Goal: Transaction & Acquisition: Subscribe to service/newsletter

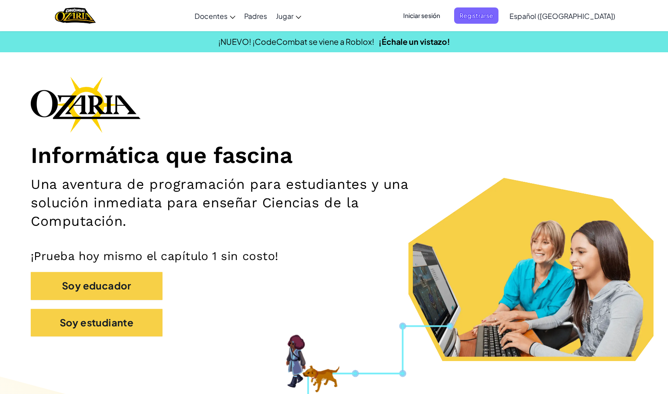
click at [446, 18] on span "Iniciar sesión" at bounding box center [421, 15] width 47 height 16
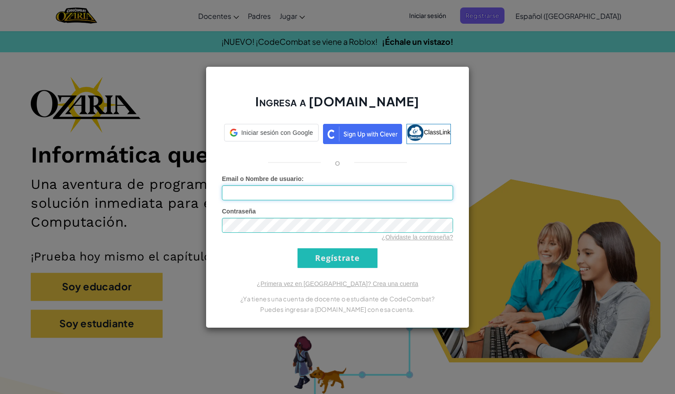
type input "[PERSON_NAME] M"
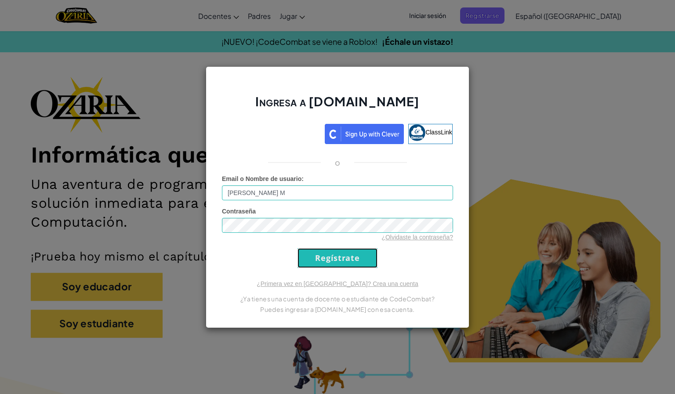
click at [327, 260] on input "Regístrate" at bounding box center [337, 258] width 80 height 20
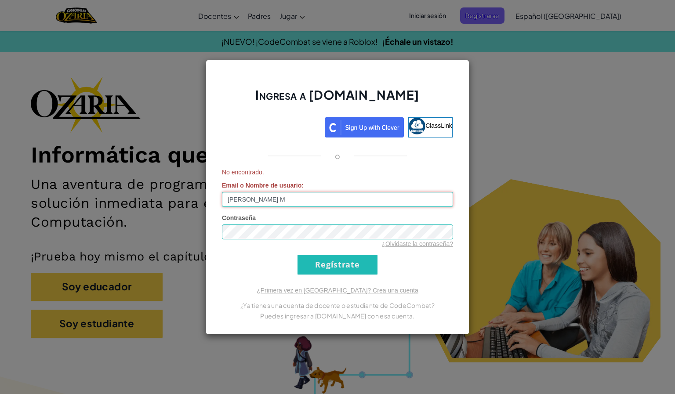
drag, startPoint x: 306, startPoint y: 205, endPoint x: 157, endPoint y: 207, distance: 149.0
click at [157, 207] on div "Ingresa a [DOMAIN_NAME] ClassLink o No encontrado. Email o Nombre de usuario : …" at bounding box center [337, 197] width 675 height 394
type input "[PERSON_NAME] [PERSON_NAME] [PERSON_NAME] G"
click at [345, 272] on input "Regístrate" at bounding box center [337, 265] width 80 height 20
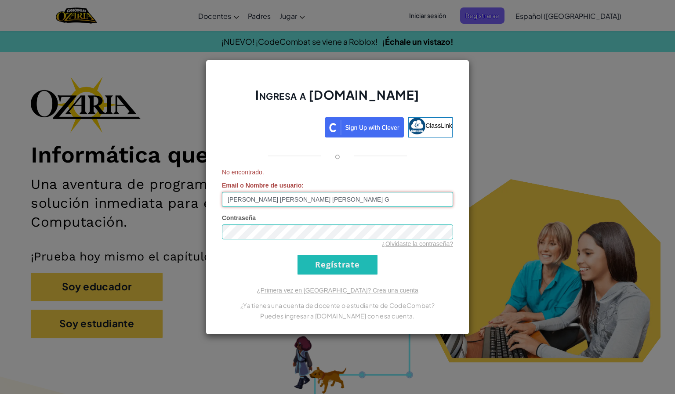
drag, startPoint x: 357, startPoint y: 204, endPoint x: 73, endPoint y: 226, distance: 285.1
click at [73, 226] on div "Ingresa a [DOMAIN_NAME] ClassLink o No encontrado. Email o Nombre de usuario : …" at bounding box center [337, 197] width 675 height 394
click at [145, 248] on div "Ingresa a [DOMAIN_NAME] ClassLink o No encontrado. Email o Nombre de usuario : …" at bounding box center [337, 197] width 675 height 394
click at [432, 283] on div "Ingresa a [DOMAIN_NAME] ClassLink o No encontrado. Email o Nombre de usuario : …" at bounding box center [338, 197] width 264 height 275
click at [361, 267] on input "Regístrate" at bounding box center [337, 265] width 80 height 20
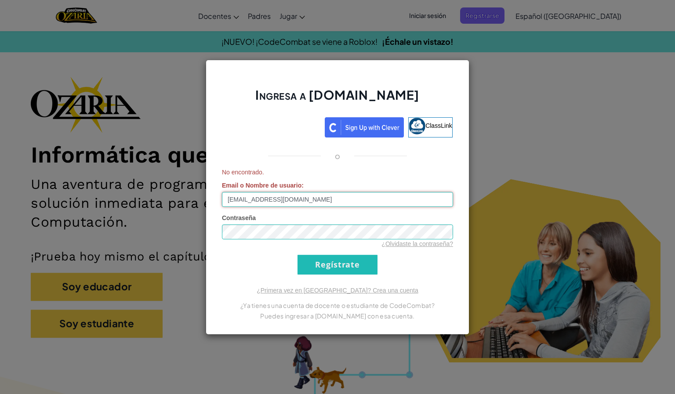
click at [337, 197] on input "[EMAIL_ADDRESS][DOMAIN_NAME]" at bounding box center [337, 199] width 231 height 15
type input "[EMAIL_ADDRESS][DOMAIN_NAME]"
click at [374, 266] on input "Regístrate" at bounding box center [337, 265] width 80 height 20
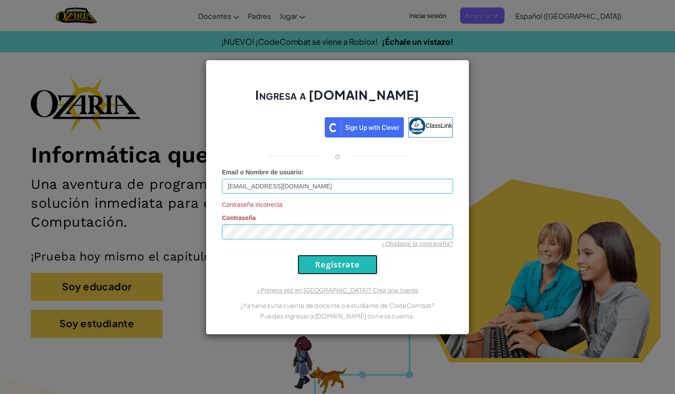
click at [366, 264] on input "Regístrate" at bounding box center [337, 265] width 80 height 20
click at [330, 185] on input "[EMAIL_ADDRESS][DOMAIN_NAME]" at bounding box center [337, 186] width 231 height 15
click at [319, 210] on div "Contraseña incorrecta Contraseña ¿Olvidaste la contraseña?" at bounding box center [337, 224] width 231 height 48
click at [418, 286] on div "¿Primera vez en [GEOGRAPHIC_DATA]? Crea una cuenta ¿Ya tienes una cuenta de doc…" at bounding box center [337, 303] width 231 height 35
click at [354, 265] on input "Regístrate" at bounding box center [337, 265] width 80 height 20
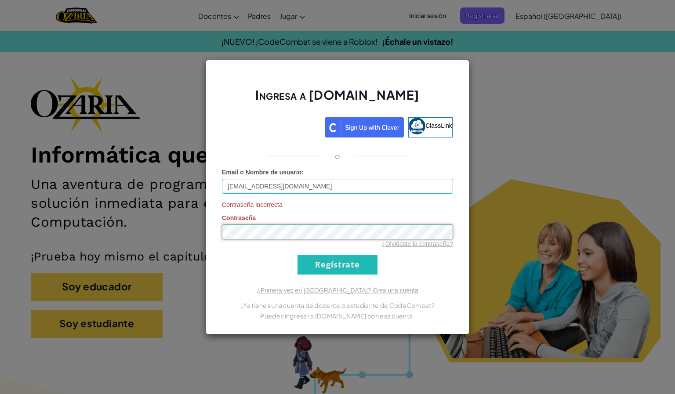
click at [139, 225] on div "Ingresa a [DOMAIN_NAME] ClassLink o Email o Nombre de usuario : [EMAIL_ADDRESS]…" at bounding box center [337, 197] width 675 height 394
click at [219, 275] on div "Ingresa a [DOMAIN_NAME] ClassLink o Email o Nombre de usuario : [EMAIL_ADDRESS]…" at bounding box center [338, 197] width 264 height 275
click at [314, 266] on input "Regístrate" at bounding box center [337, 265] width 80 height 20
click at [119, 241] on div "Ingresa a [DOMAIN_NAME] ClassLink o Email o Nombre de usuario : [EMAIL_ADDRESS]…" at bounding box center [337, 197] width 675 height 394
click at [221, 283] on div "Ingresa a [DOMAIN_NAME] ClassLink o Email o Nombre de usuario : [EMAIL_ADDRESS]…" at bounding box center [338, 197] width 264 height 275
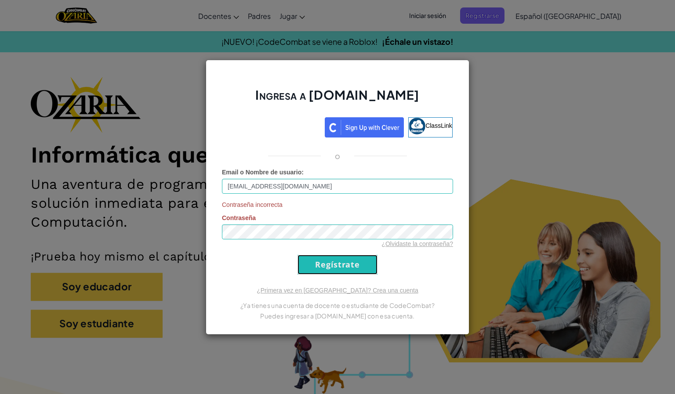
click at [323, 256] on input "Regístrate" at bounding box center [337, 265] width 80 height 20
click at [417, 245] on link "¿Olvidaste la contraseña?" at bounding box center [417, 243] width 72 height 7
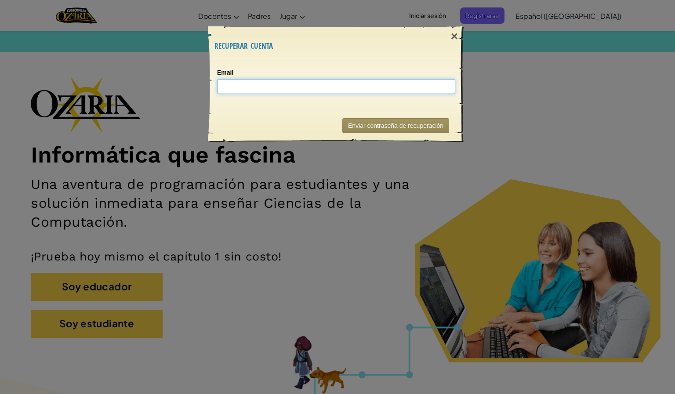
click at [317, 81] on input "Email" at bounding box center [336, 86] width 238 height 15
click at [350, 84] on input "Email" at bounding box center [336, 86] width 238 height 15
type input "a"
type input "AL0712"
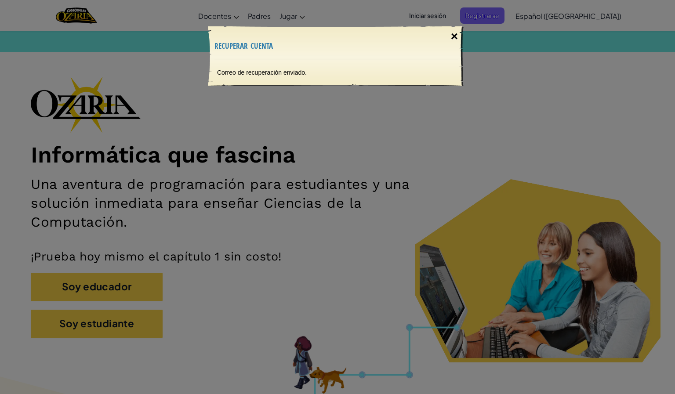
click at [452, 40] on div "×" at bounding box center [454, 36] width 20 height 25
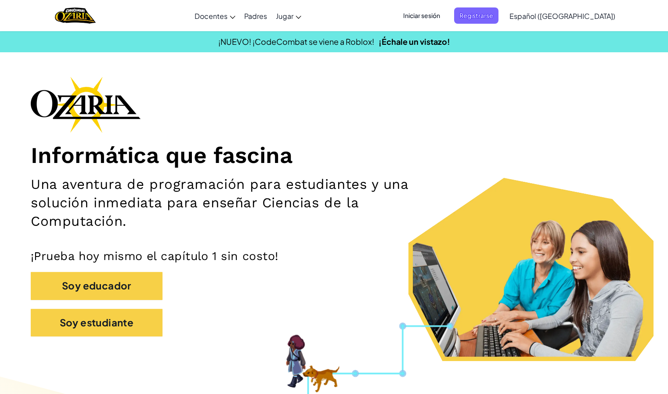
click at [446, 22] on span "Iniciar sesión" at bounding box center [421, 15] width 47 height 16
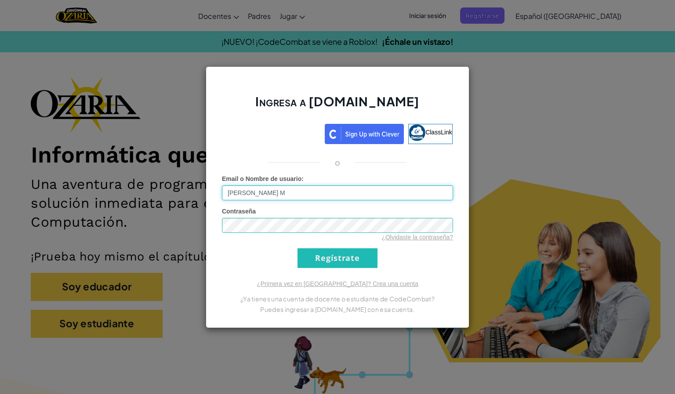
drag, startPoint x: 361, startPoint y: 187, endPoint x: 126, endPoint y: 223, distance: 237.8
click at [126, 223] on div "Ingresa a [DOMAIN_NAME] ClassLink o Error desconocido. Email o Nombre de usuari…" at bounding box center [337, 197] width 675 height 394
type input "}"
click at [262, 195] on input "[PERSON_NAME] [PERSON_NAME] [PERSON_NAME] G" at bounding box center [337, 192] width 231 height 15
click at [164, 249] on div "Ingresa a [DOMAIN_NAME] ClassLink o Error desconocido. Email o Nombre de usuari…" at bounding box center [337, 197] width 675 height 394
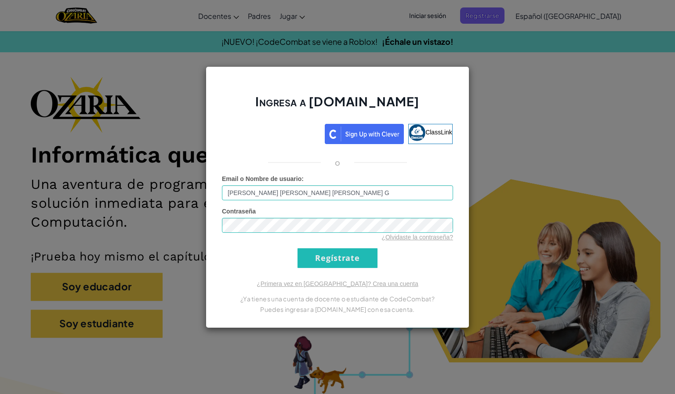
click at [380, 254] on form "Email o Nombre de usuario : [PERSON_NAME] [PERSON_NAME] [PERSON_NAME] G Contras…" at bounding box center [337, 221] width 231 height 94
click at [371, 257] on input "Regístrate" at bounding box center [337, 258] width 80 height 20
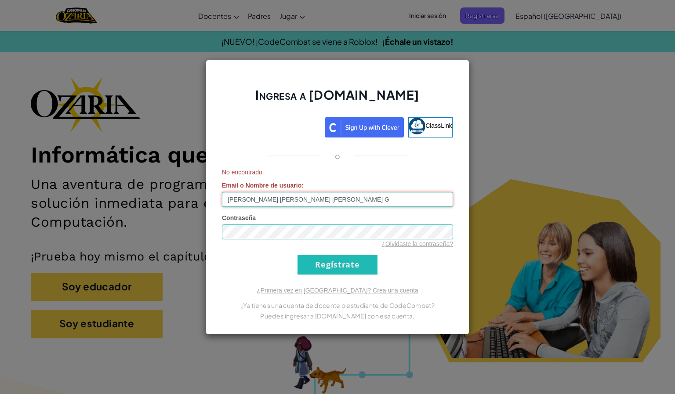
click at [242, 200] on input "[PERSON_NAME] [PERSON_NAME] [PERSON_NAME] G" at bounding box center [337, 199] width 231 height 15
click at [340, 268] on input "Regístrate" at bounding box center [337, 265] width 80 height 20
click at [327, 202] on input "[PERSON_NAME] [PERSON_NAME] [PERSON_NAME] G" at bounding box center [337, 199] width 231 height 15
click at [241, 199] on input "[PERSON_NAME] [PERSON_NAME] [PERSON_NAME]" at bounding box center [337, 199] width 231 height 15
click at [321, 270] on input "Regístrate" at bounding box center [337, 265] width 80 height 20
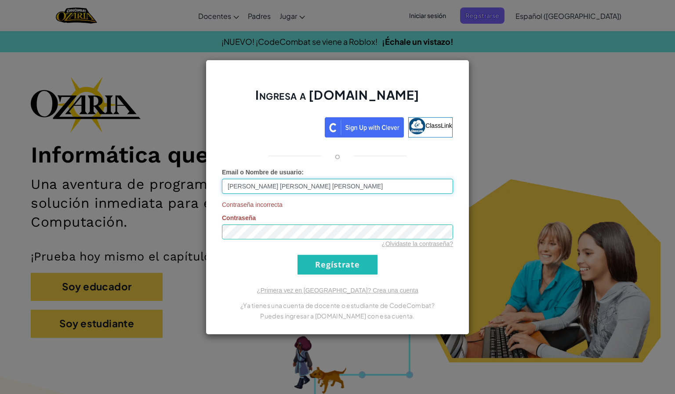
click at [319, 185] on input "[PERSON_NAME] [PERSON_NAME] [PERSON_NAME]" at bounding box center [337, 186] width 231 height 15
type input "G"
drag, startPoint x: 319, startPoint y: 185, endPoint x: 400, endPoint y: 185, distance: 81.3
click at [400, 185] on input "Al071249822" at bounding box center [337, 186] width 231 height 15
click at [400, 185] on input "Al0712498222" at bounding box center [337, 186] width 231 height 15
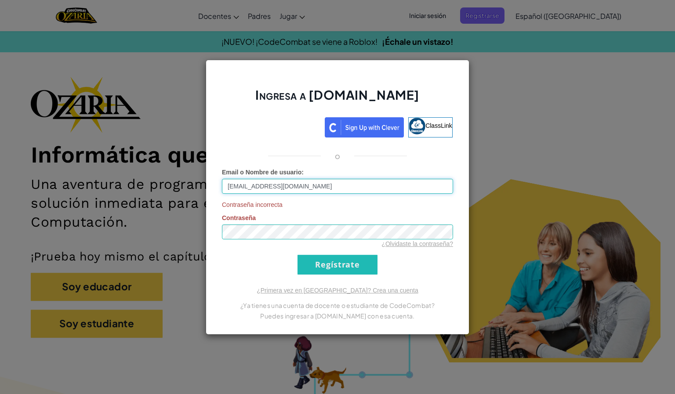
type input "[EMAIL_ADDRESS][DOMAIN_NAME]"
click at [429, 267] on form "Email o Nombre de usuario : [EMAIL_ADDRESS][DOMAIN_NAME] Contraseña incorrecta …" at bounding box center [337, 221] width 231 height 107
click at [363, 271] on input "Regístrate" at bounding box center [337, 265] width 80 height 20
